Goal: Navigation & Orientation: Find specific page/section

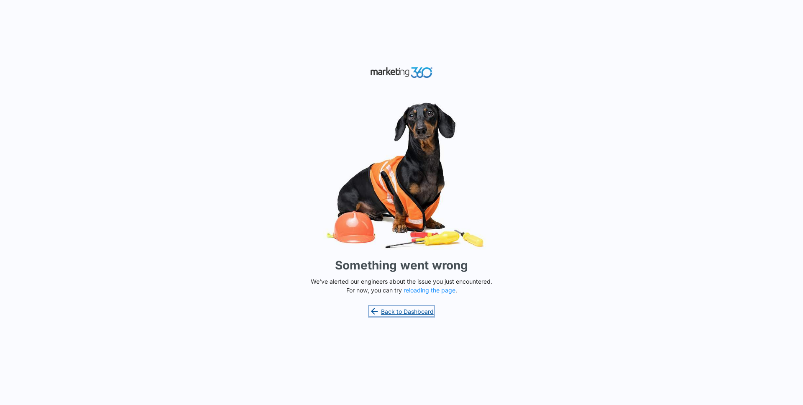
click at [389, 311] on link "Back to Dashboard" at bounding box center [401, 311] width 64 height 10
